Goal: Use online tool/utility: Use online tool/utility

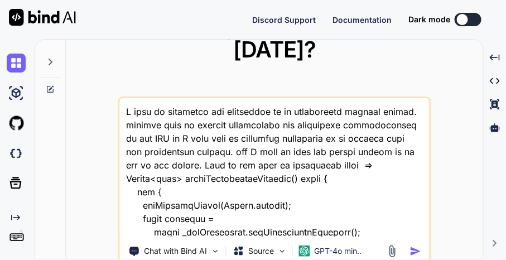
drag, startPoint x: 249, startPoint y: 173, endPoint x: 291, endPoint y: 168, distance: 42.2
click at [249, 173] on textarea at bounding box center [274, 167] width 310 height 138
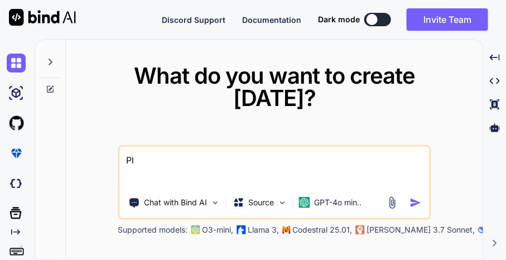
type textarea "P"
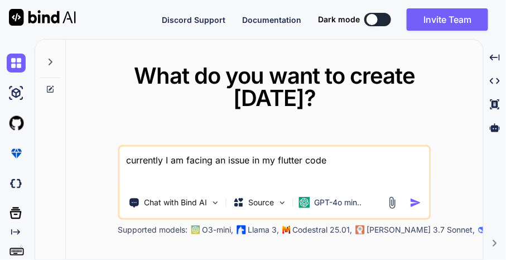
type textarea "currently I am facing an issue in my flutter code"
drag, startPoint x: 49, startPoint y: 57, endPoint x: 73, endPoint y: 18, distance: 46.6
click at [49, 59] on icon at bounding box center [50, 61] width 9 height 9
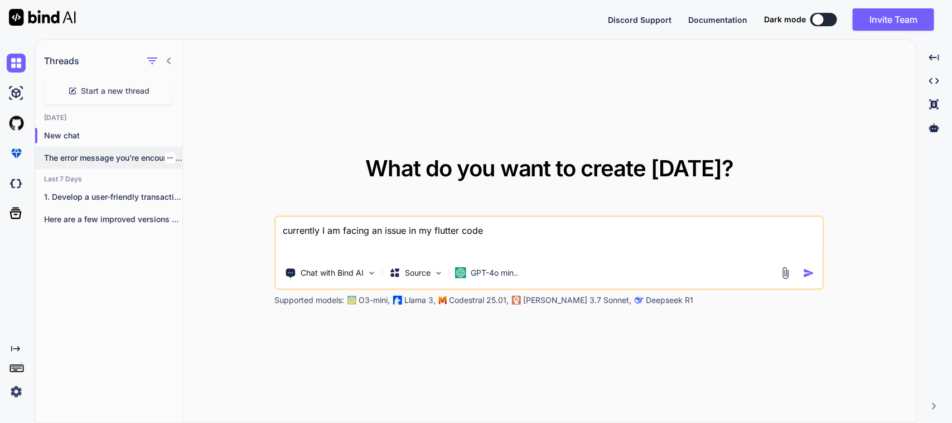
click at [108, 153] on p "The error message you're encountering indicates that..." at bounding box center [113, 157] width 138 height 11
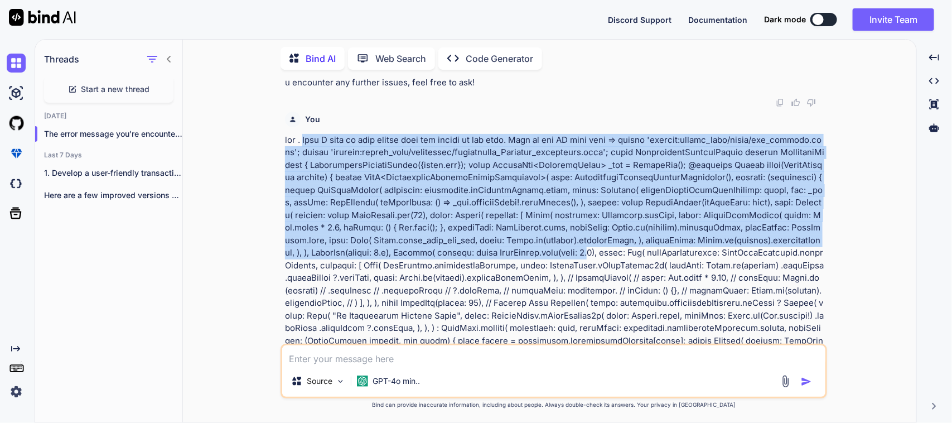
scroll to position [827, 0]
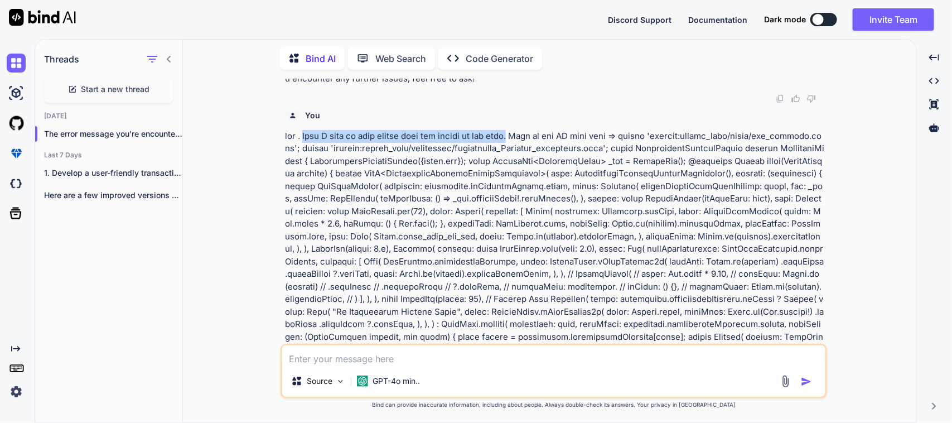
drag, startPoint x: 307, startPoint y: 132, endPoint x: 524, endPoint y: 132, distance: 216.9
click at [524, 132] on p at bounding box center [555, 400] width 540 height 540
copy p "When I come to that screen then the loader is not stop."
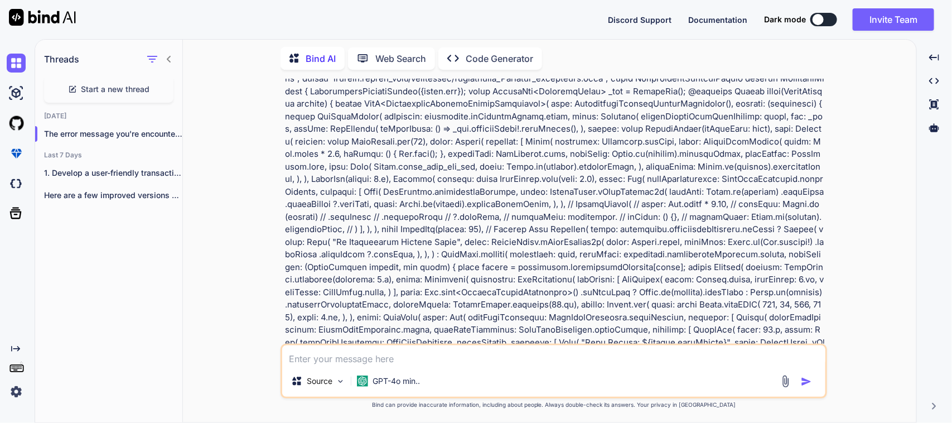
click at [424, 351] on textarea at bounding box center [553, 355] width 543 height 20
paste textarea "When I come to that screen then the loader is not stop."
paste textarea "AppPageLoader( isLoading: controller.rxRequestStatus.value,"
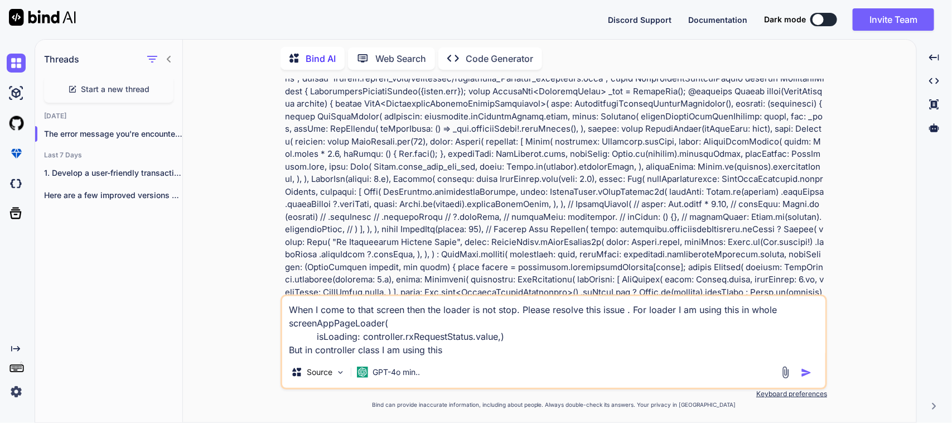
paste textarea "var [DEMOGRAPHIC_DATA] = false.obs;"
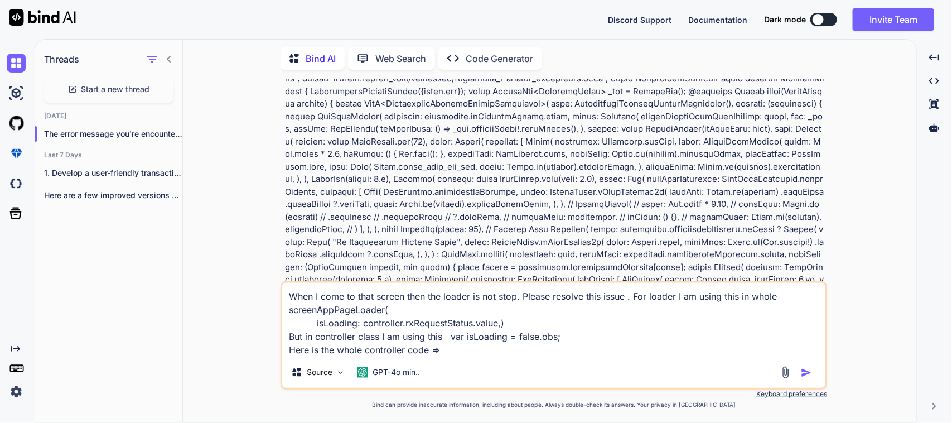
paste textarea "import 'package:sciton_scms/const/app_imports.dart'; import 'package:sciton_scm…"
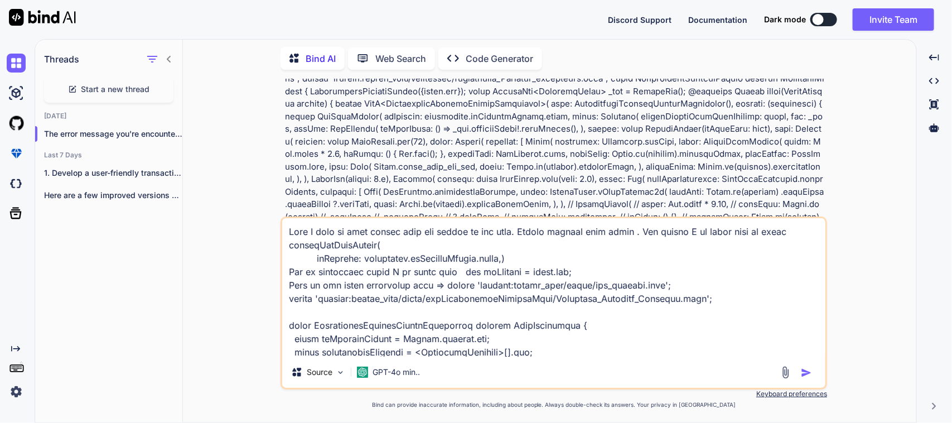
scroll to position [616, 0]
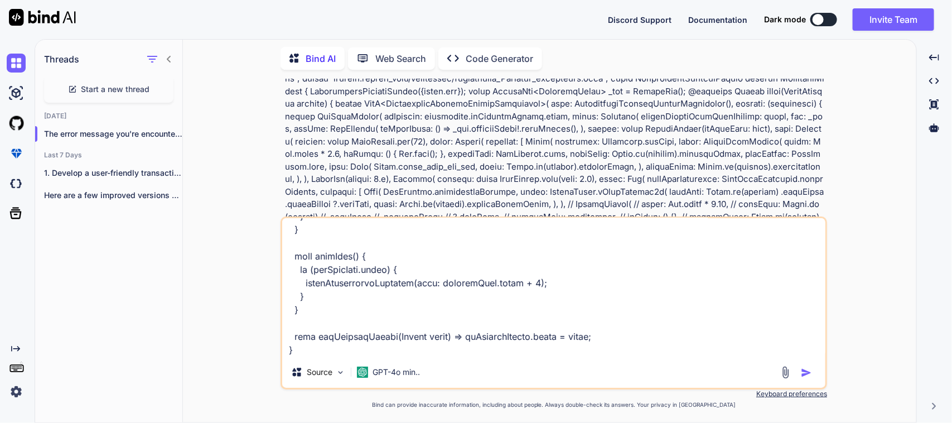
type textarea "When I come to that screen then the loader is not stop. Please resolve this iss…"
click at [811, 371] on img "button" at bounding box center [806, 372] width 11 height 11
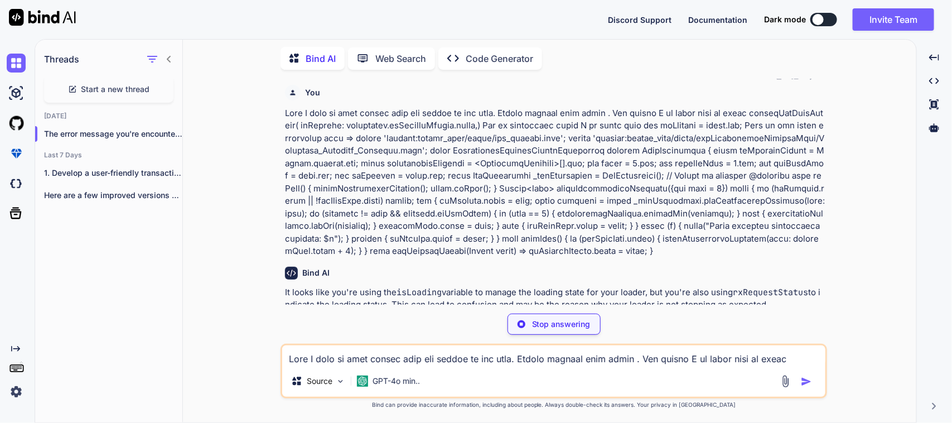
scroll to position [4156, 0]
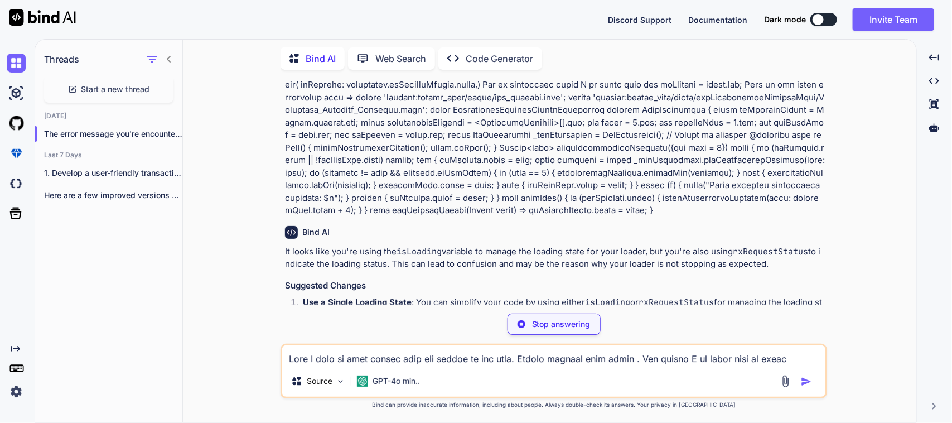
click at [171, 59] on icon at bounding box center [169, 59] width 9 height 9
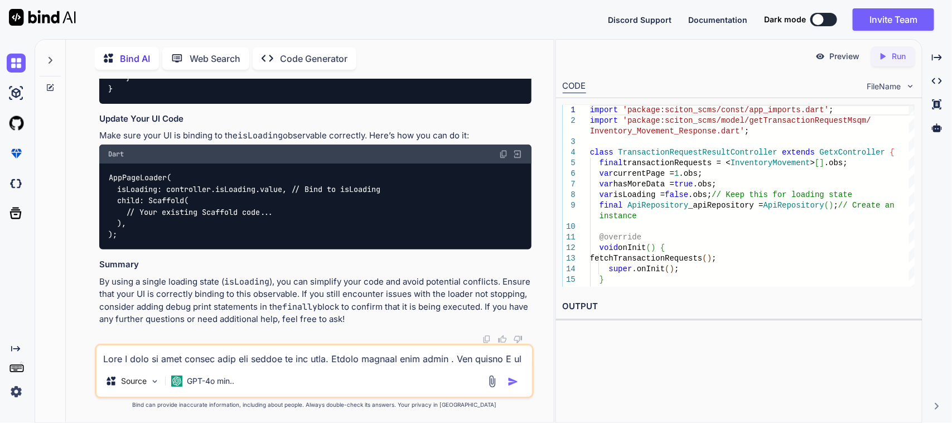
scroll to position [5304, 0]
drag, startPoint x: 297, startPoint y: 187, endPoint x: 107, endPoint y: 193, distance: 190.3
click at [107, 193] on div "AppPageLoader( isLoading: controller.isLoading.value, // Bind to isLoading chil…" at bounding box center [315, 206] width 433 height 86
copy code "isLoading: controller.isLoading.value, /"
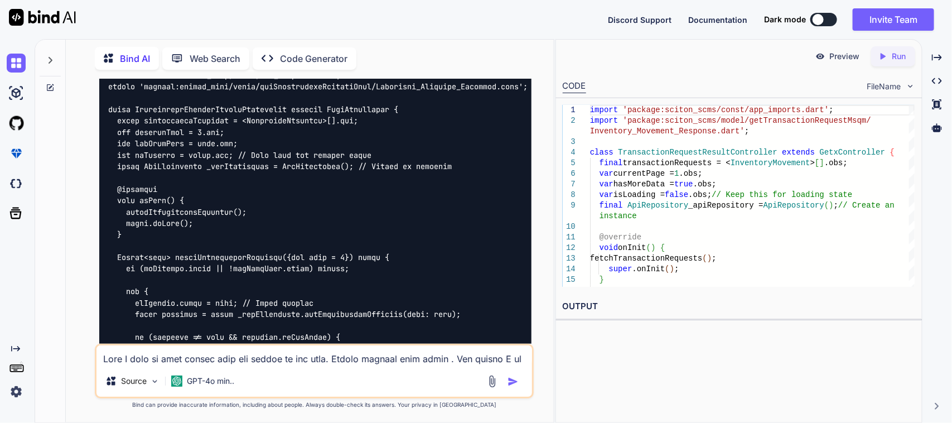
scroll to position [4746, 0]
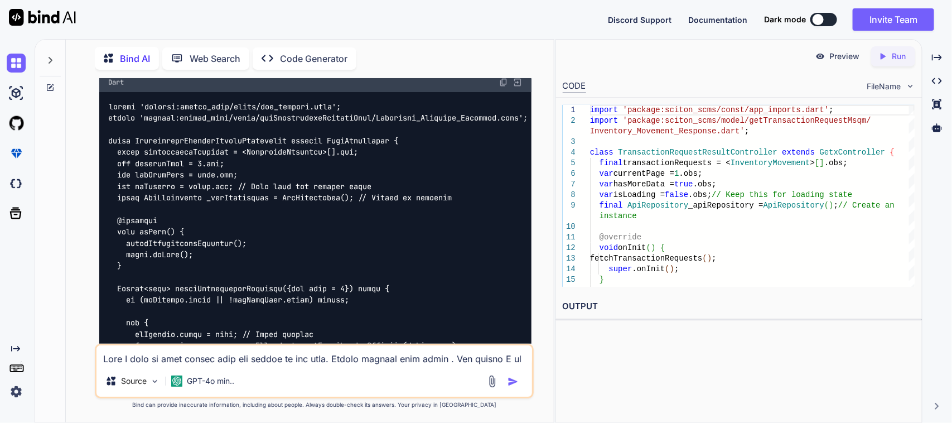
click at [506, 87] on img at bounding box center [503, 82] width 9 height 9
click at [252, 357] on textarea at bounding box center [314, 355] width 436 height 20
paste textarea "isLoading: controller.isLoading.value,"
paste textarea "The argument type 'bool' can't be assigned to the parameter type 'Status'."
type textarea "I an facing this error in isLoading: controller.isLoading.value, => The argumen…"
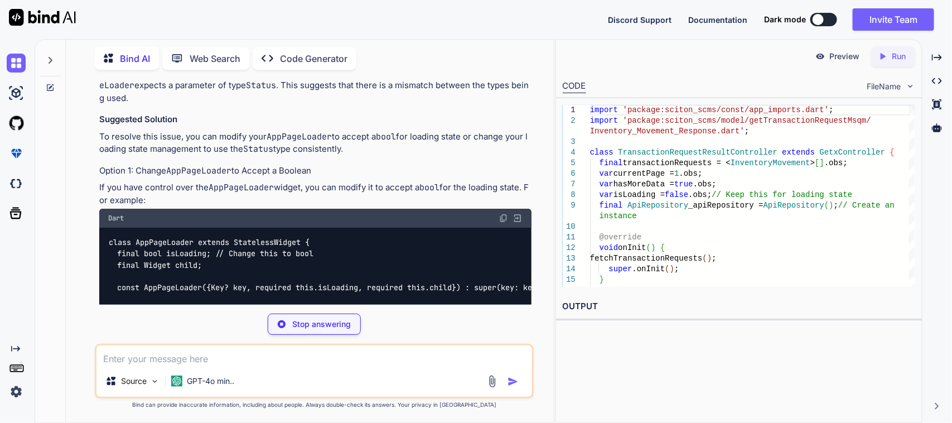
scroll to position [5654, 0]
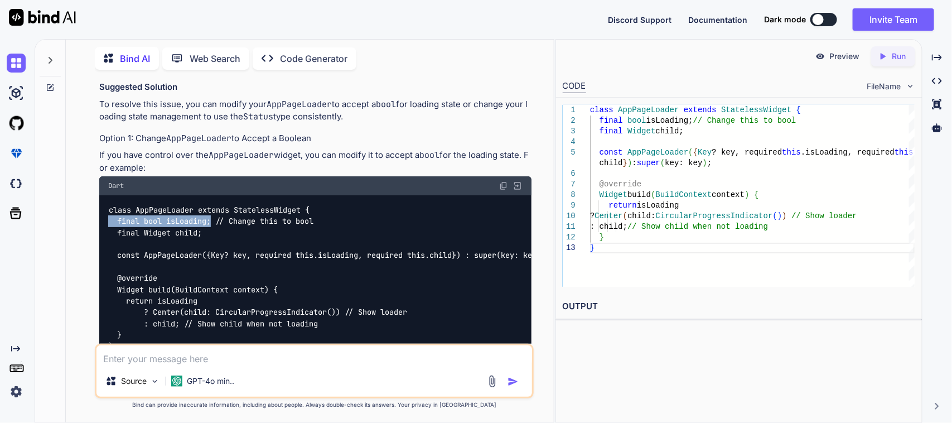
drag, startPoint x: 132, startPoint y: 262, endPoint x: 212, endPoint y: 263, distance: 80.9
click at [212, 263] on div "class AppPageLoader extends StatelessWidget { final bool isLoading; // Change t…" at bounding box center [315, 278] width 433 height 166
copy code "final bool isLoading;"
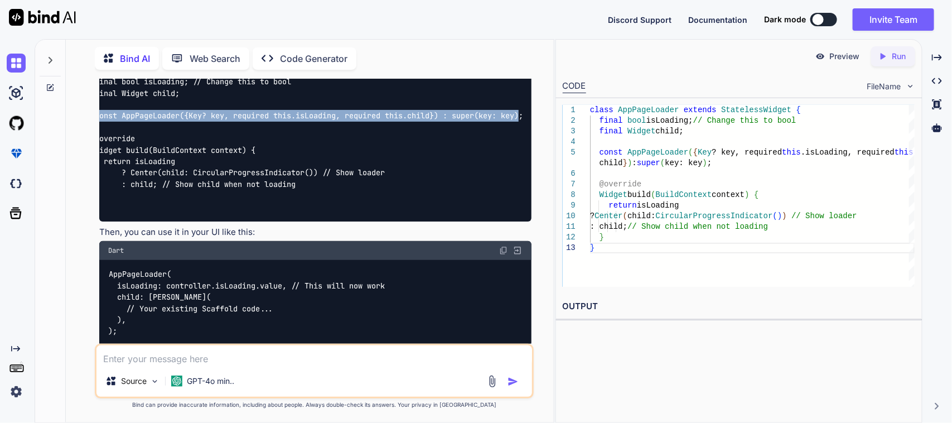
scroll to position [0, 31]
drag, startPoint x: 114, startPoint y: 154, endPoint x: 536, endPoint y: 157, distance: 421.6
click at [536, 157] on div "You Here is I am facing some issue in page( final response = await _apiReposito…" at bounding box center [314, 251] width 479 height 344
copy code "const AppPageLoader({Key? key, required this.isLoading, required this.child}) :…"
click at [18, 66] on img at bounding box center [16, 63] width 19 height 19
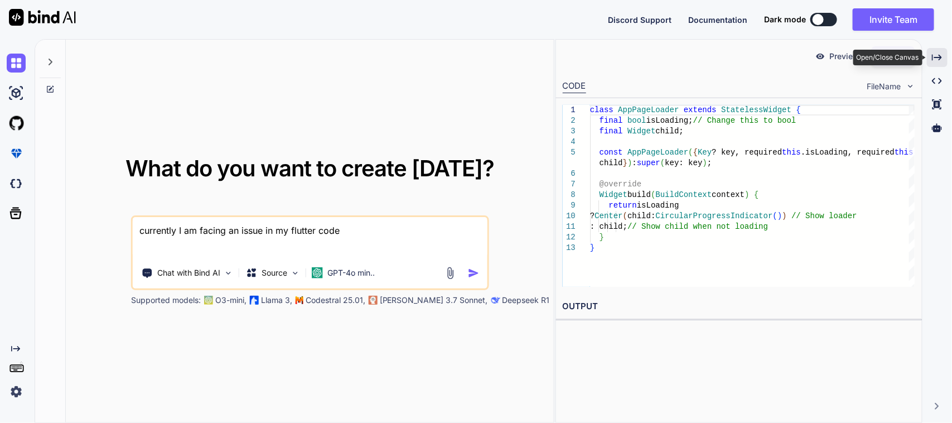
click at [941, 60] on icon "Created with Pixso." at bounding box center [937, 57] width 10 height 10
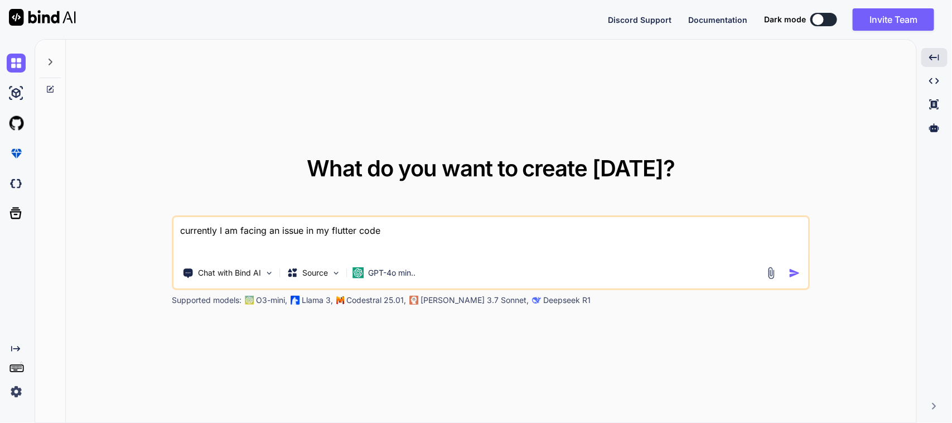
drag, startPoint x: 435, startPoint y: 237, endPoint x: 0, endPoint y: 185, distance: 438.1
click at [0, 191] on div "Created with Pixso. What do you want to create [DATE]? currently I am facing an…" at bounding box center [476, 231] width 952 height 384
paste textarea "{ "item_number": "[PHONE_NUMBER]", "from_location": "876-02", "transc_date": "[…"
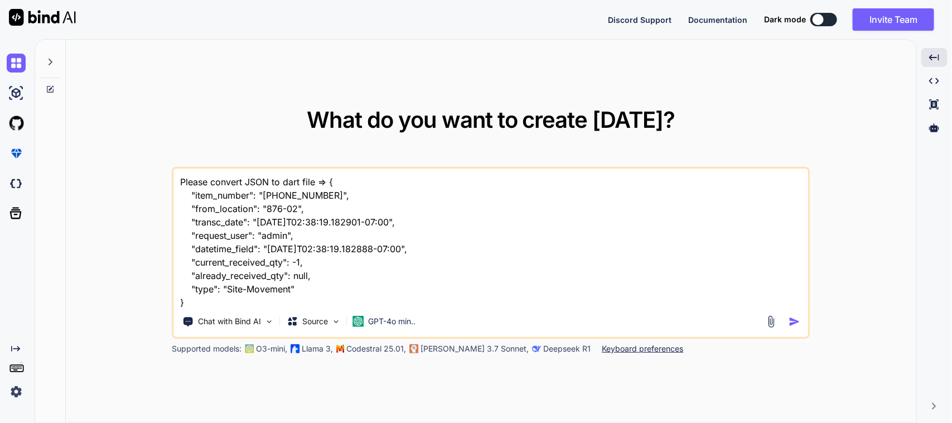
scroll to position [1, 0]
type textarea "Please convert JSON to dart file => { "item_number": "[PHONE_NUMBER]", "from_lo…"
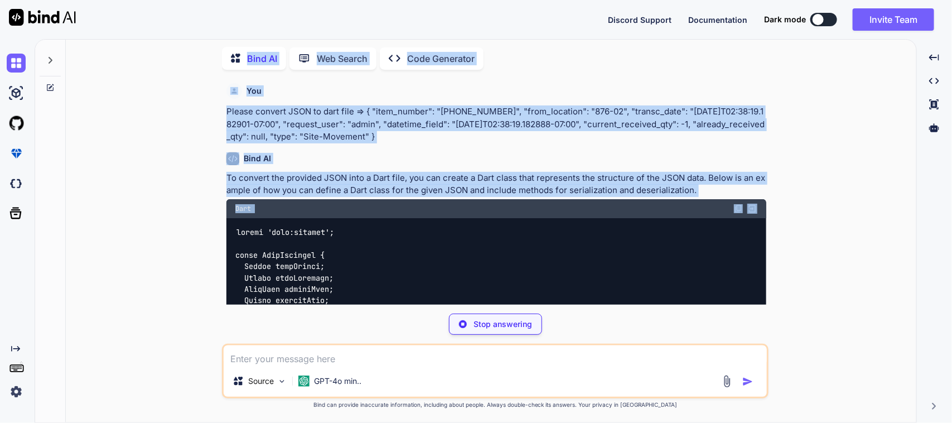
drag, startPoint x: 276, startPoint y: 205, endPoint x: 198, endPoint y: 57, distance: 167.1
click at [198, 57] on div "Bind AI Web Search Created with Pixso. Code Generator You Please convert JSON t…" at bounding box center [491, 232] width 850 height 380
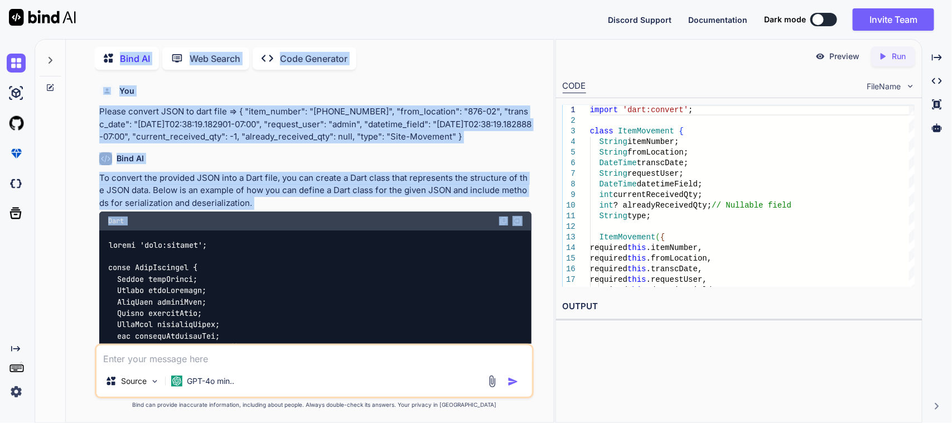
click at [548, 196] on div "You Please convert JSON to dart file => { "item_number": "[PHONE_NUMBER]", "fro…" at bounding box center [314, 251] width 479 height 344
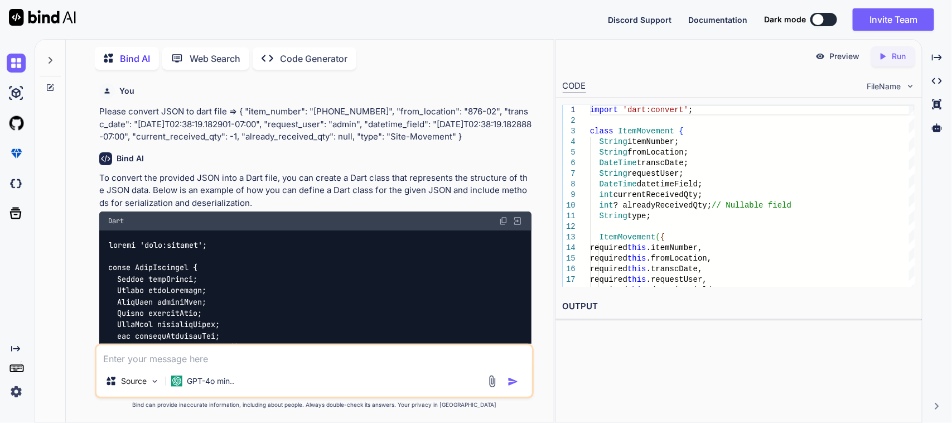
click at [535, 249] on div "You Please convert JSON to dart file => { "item_number": "[PHONE_NUMBER]", "fro…" at bounding box center [314, 251] width 479 height 344
click at [500, 223] on img at bounding box center [503, 220] width 9 height 9
click at [502, 219] on img at bounding box center [503, 220] width 9 height 9
